Goal: Navigation & Orientation: Understand site structure

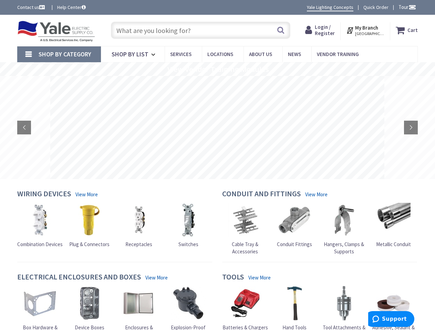
click at [217, 165] on rs-layer at bounding box center [217, 127] width 334 height 103
click at [406, 7] on span "Tour" at bounding box center [407, 7] width 18 height 7
click at [365, 30] on strong "My Branch" at bounding box center [366, 27] width 23 height 7
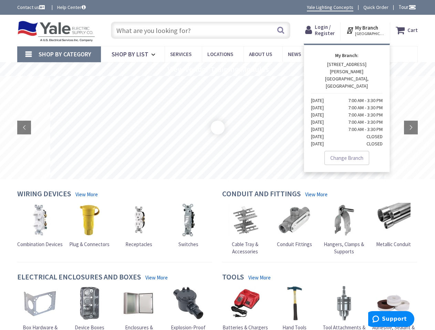
click at [59, 54] on span "Shop By Category" at bounding box center [65, 54] width 53 height 8
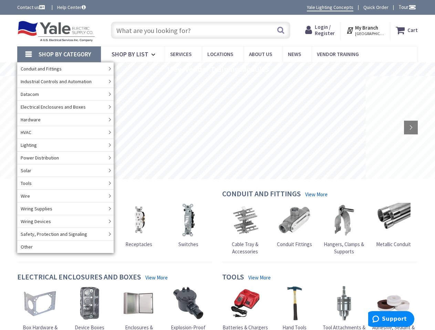
click at [217, 69] on rs-slide "View Vendor Training Modules" at bounding box center [217, 69] width 435 height 14
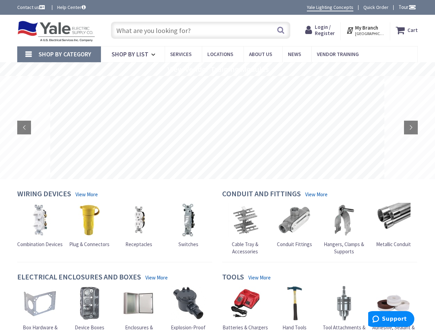
click at [217, 128] on rs-slide at bounding box center [217, 127] width 334 height 103
click at [217, 128] on rs-layer at bounding box center [217, 127] width 334 height 103
click at [24, 128] on rs-arrow at bounding box center [24, 128] width 14 height 14
click at [411, 128] on rs-arrow at bounding box center [411, 128] width 14 height 14
